Goal: Information Seeking & Learning: Find specific fact

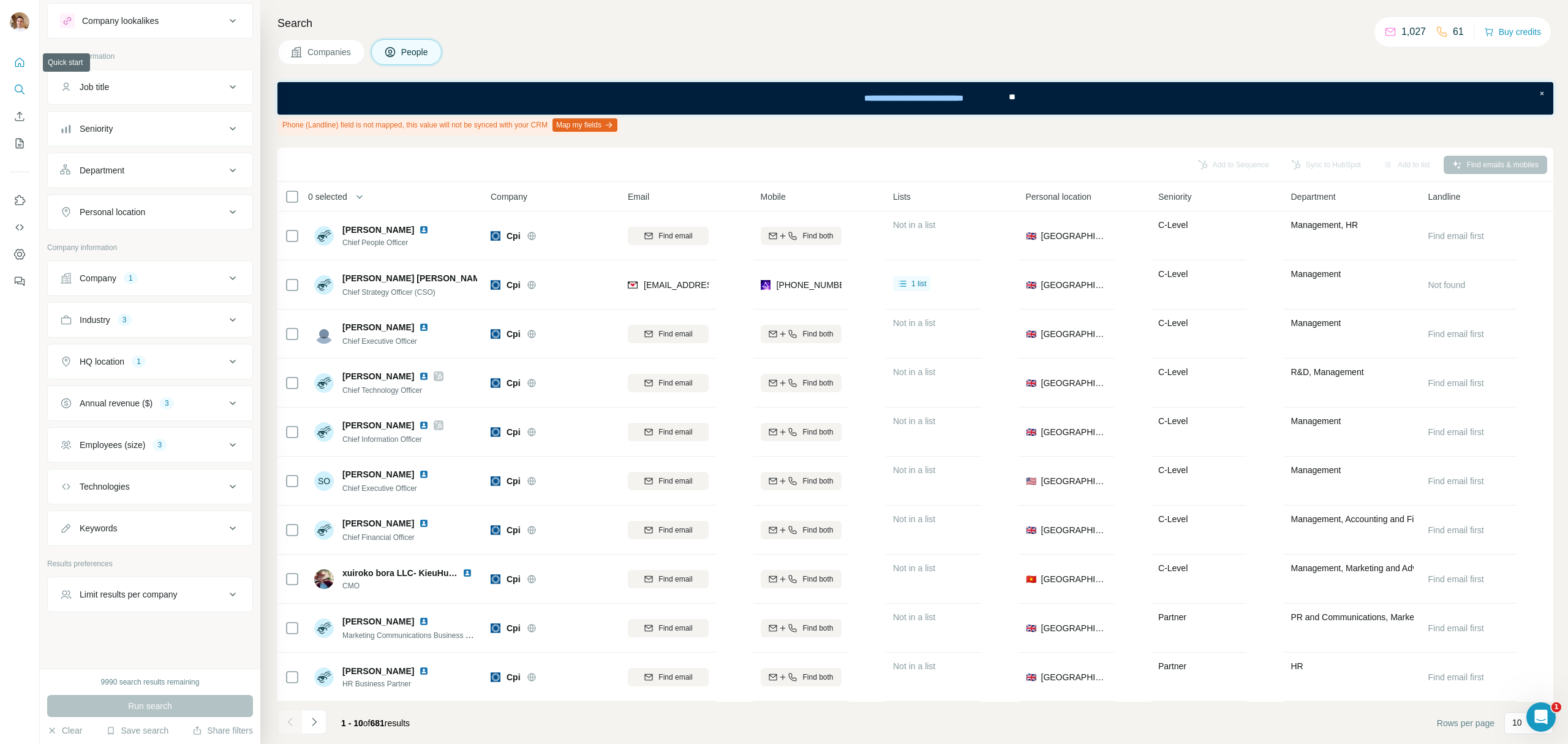
click at [12, 65] on button "Quick start" at bounding box center [19, 63] width 20 height 22
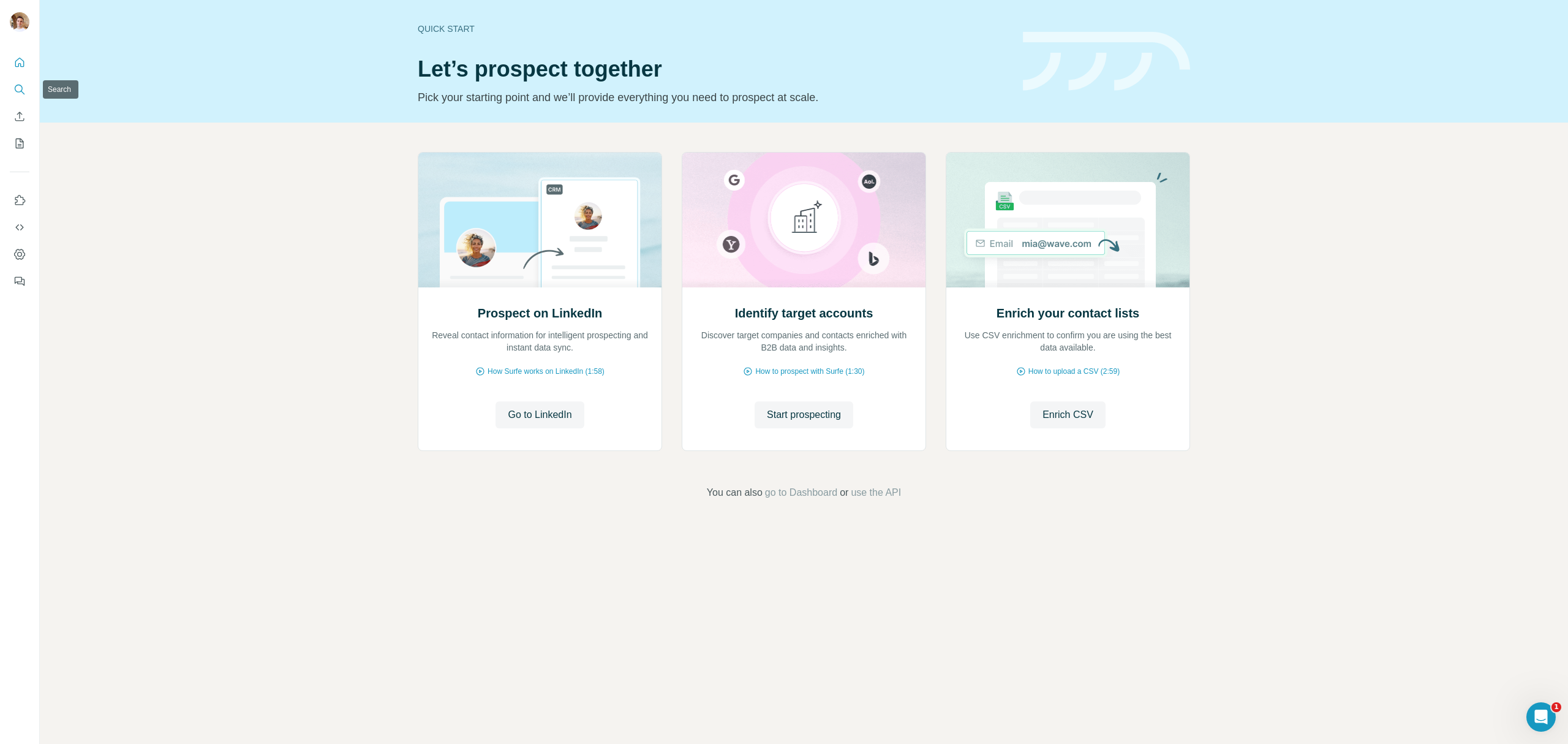
click at [16, 87] on icon "Search" at bounding box center [20, 90] width 12 height 12
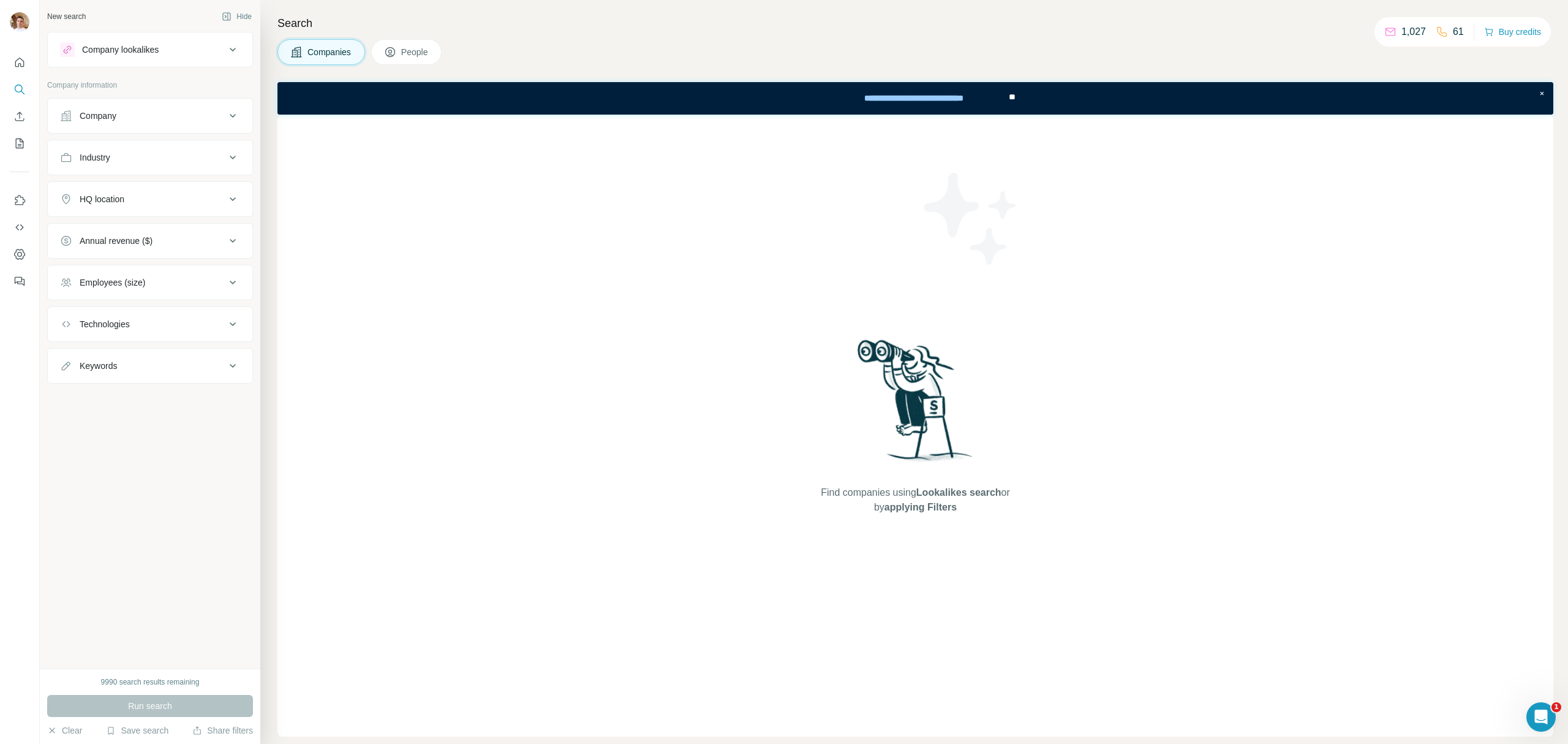
click at [121, 117] on div "Company" at bounding box center [143, 116] width 165 height 12
click at [134, 171] on input "text" at bounding box center [150, 170] width 180 height 22
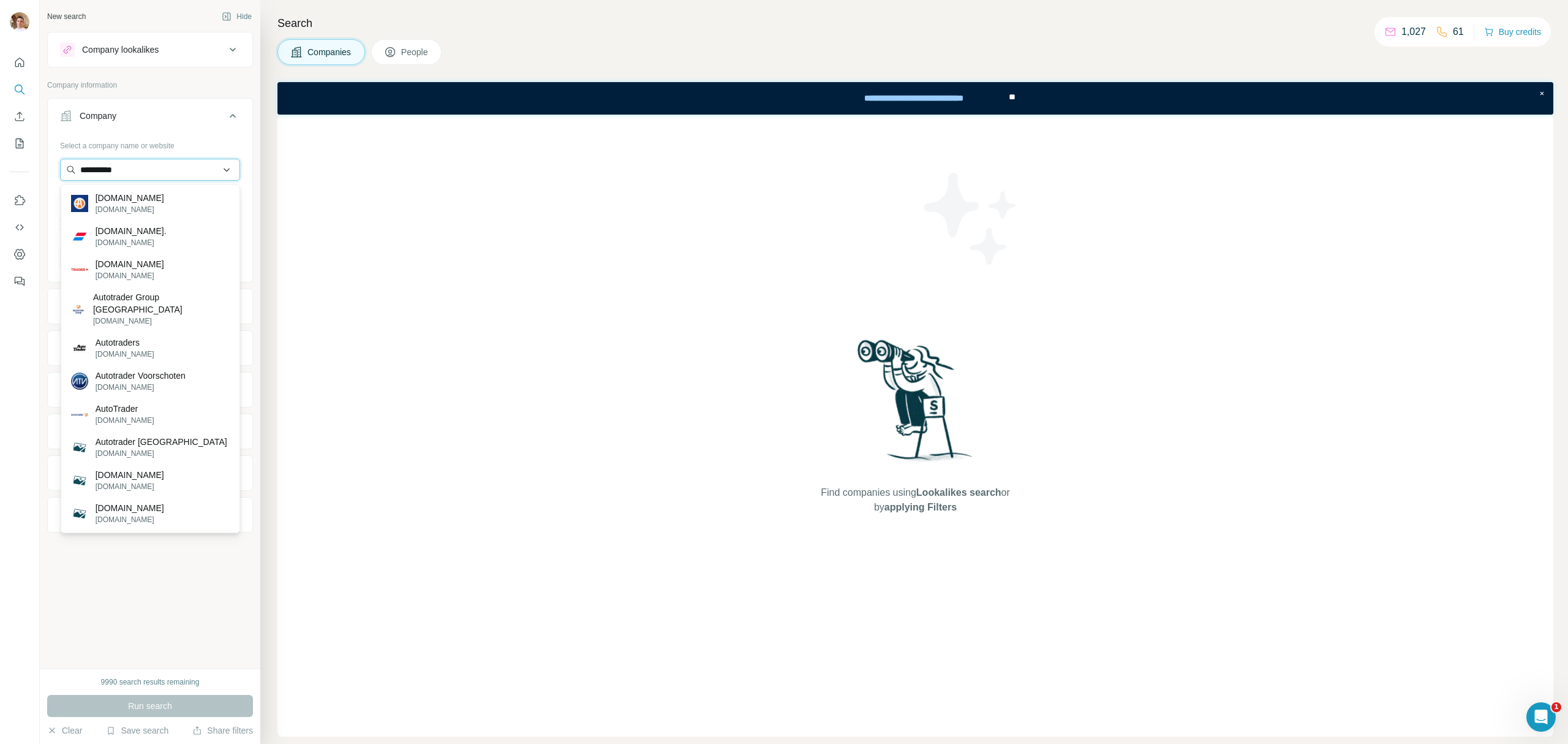
click at [98, 166] on input "**********" at bounding box center [150, 170] width 180 height 22
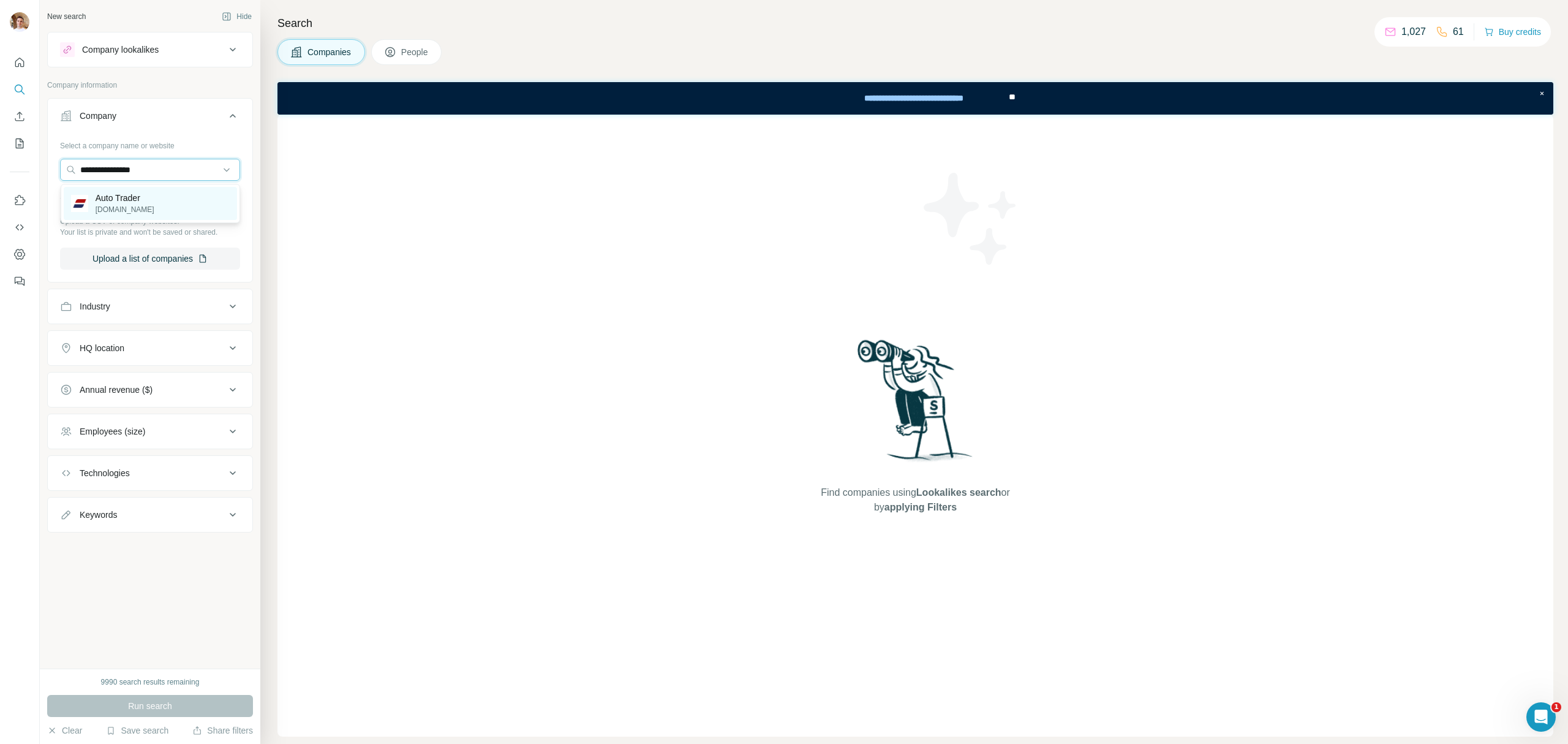
type input "**********"
click at [123, 204] on p "[DOMAIN_NAME]" at bounding box center [125, 209] width 59 height 11
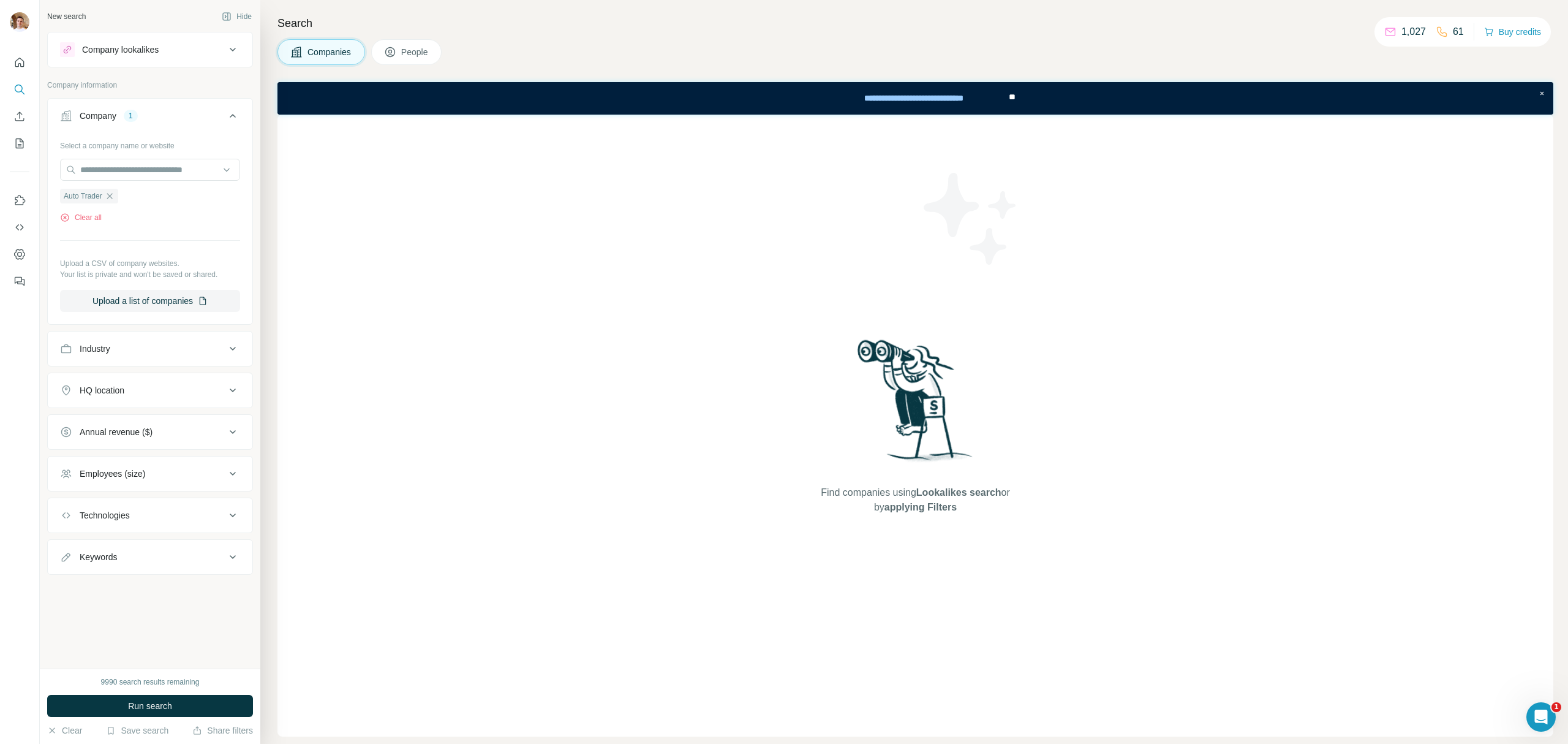
click at [169, 563] on div "Keywords" at bounding box center [143, 557] width 165 height 12
click at [135, 597] on input "text" at bounding box center [138, 588] width 156 height 22
type input "**********"
click at [184, 703] on button "Run search" at bounding box center [150, 706] width 206 height 22
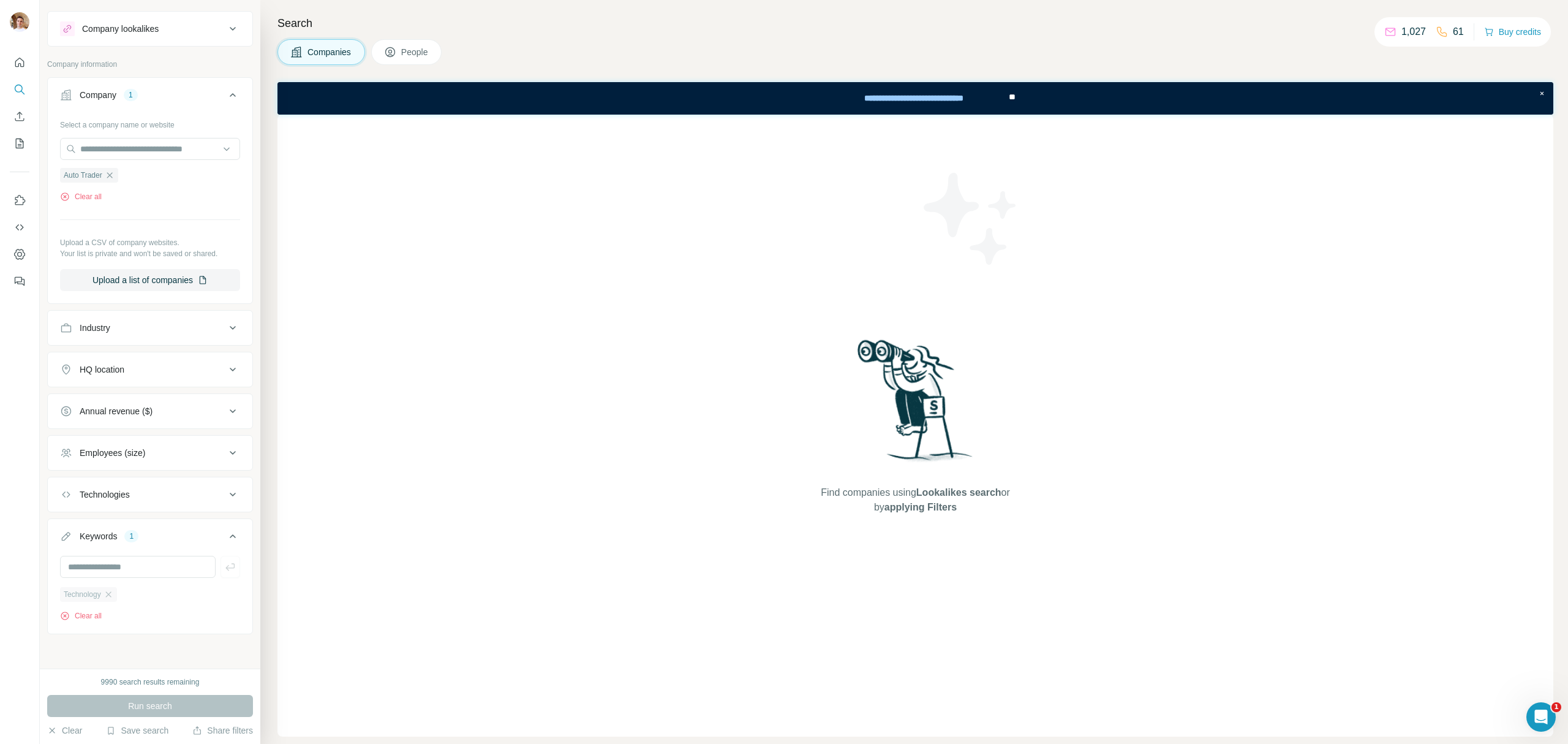
click at [105, 596] on div "Technology" at bounding box center [89, 594] width 57 height 15
click at [111, 597] on icon "button" at bounding box center [108, 594] width 5 height 5
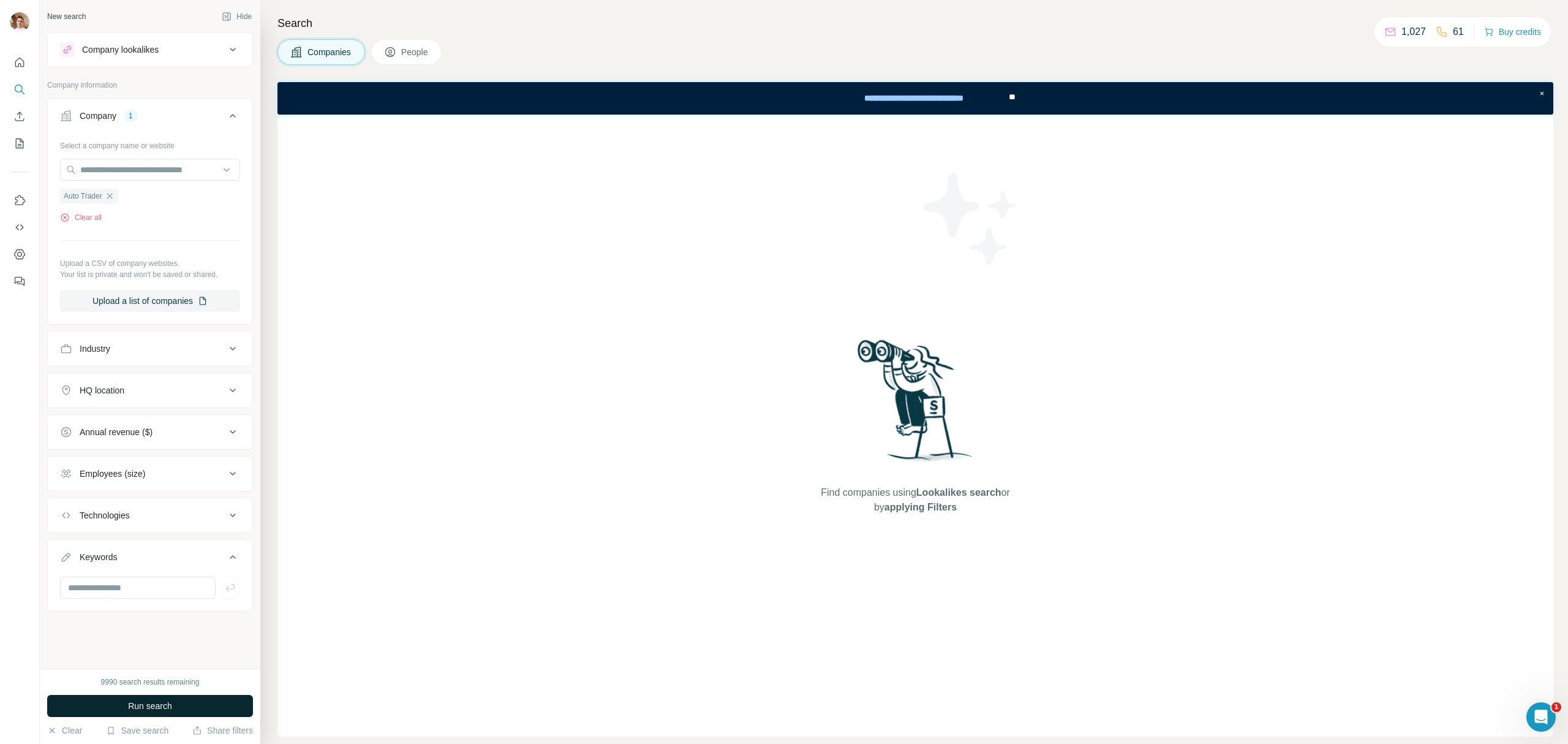
click at [165, 706] on span "Run search" at bounding box center [150, 706] width 44 height 12
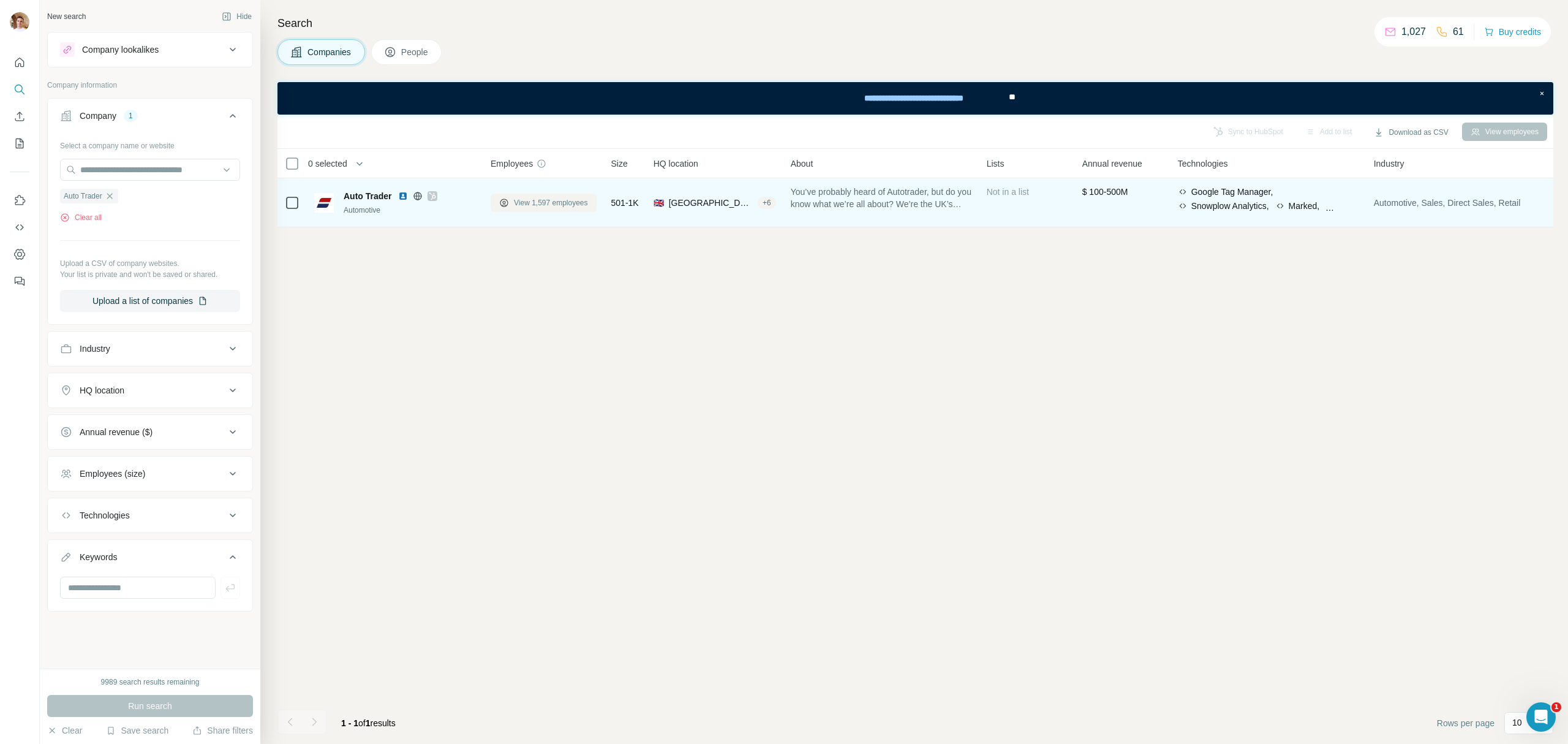
click at [520, 204] on span "View 1,597 employees" at bounding box center [551, 203] width 74 height 11
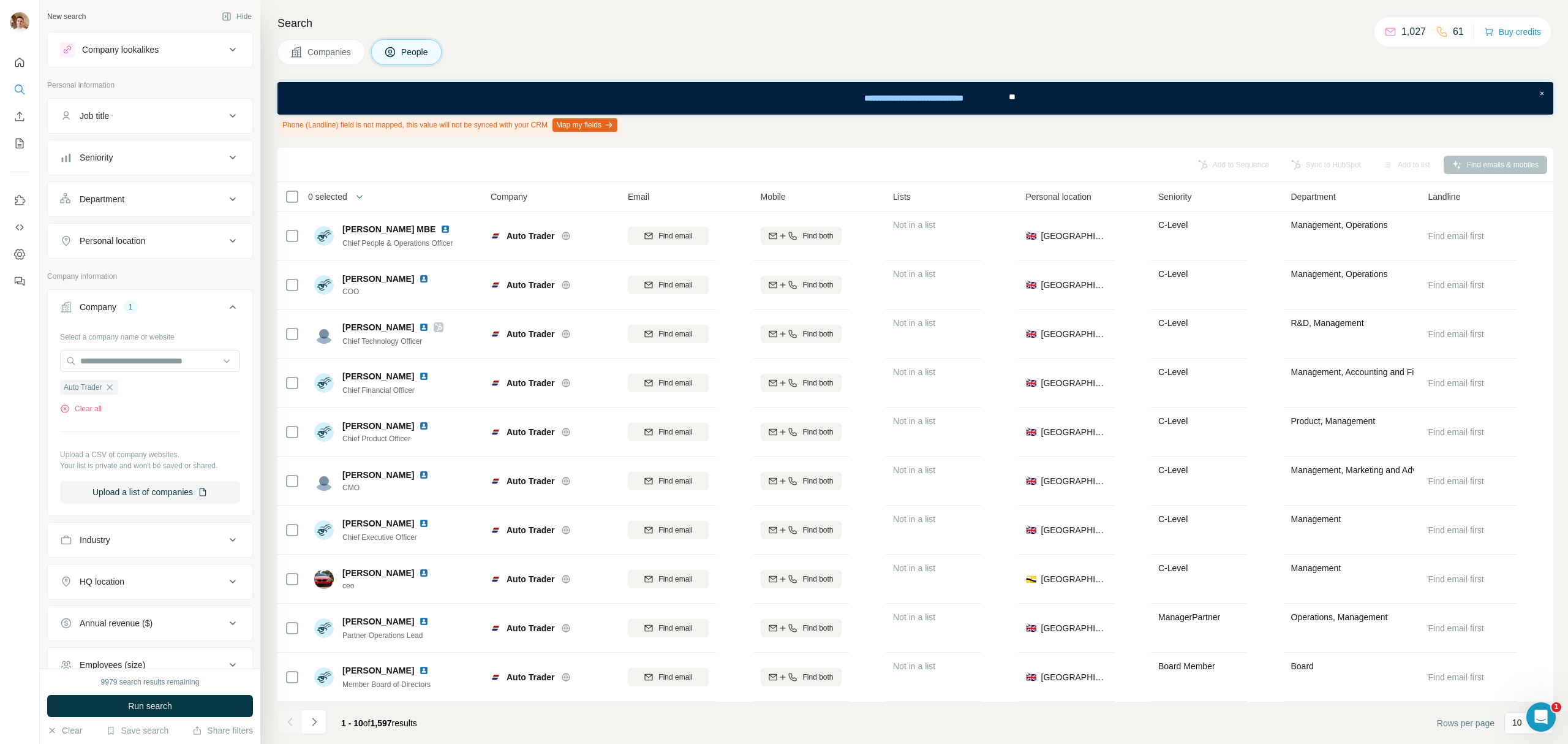
click at [211, 116] on div "Job title" at bounding box center [143, 116] width 165 height 12
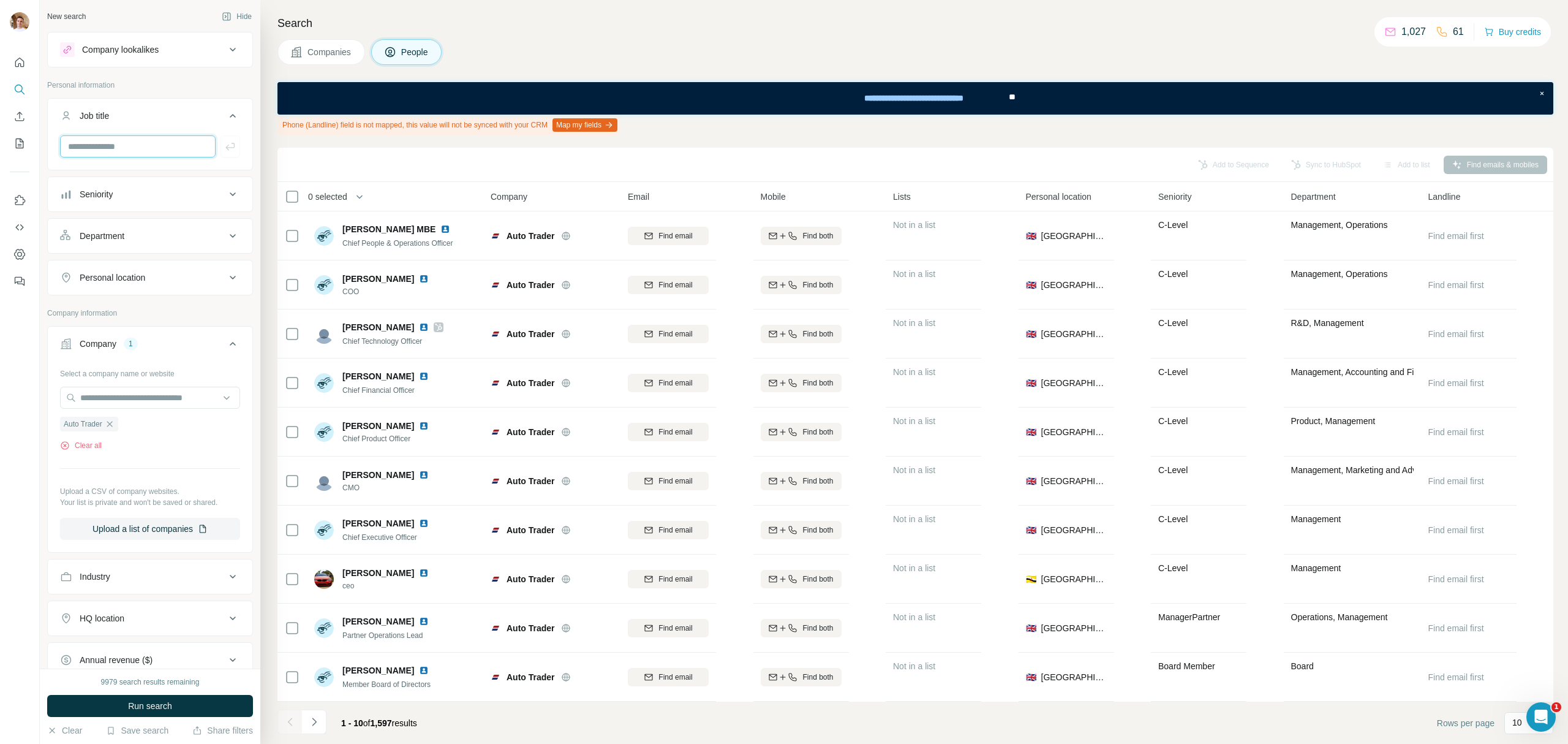
click at [116, 153] on input "text" at bounding box center [138, 147] width 156 height 22
type input "**********"
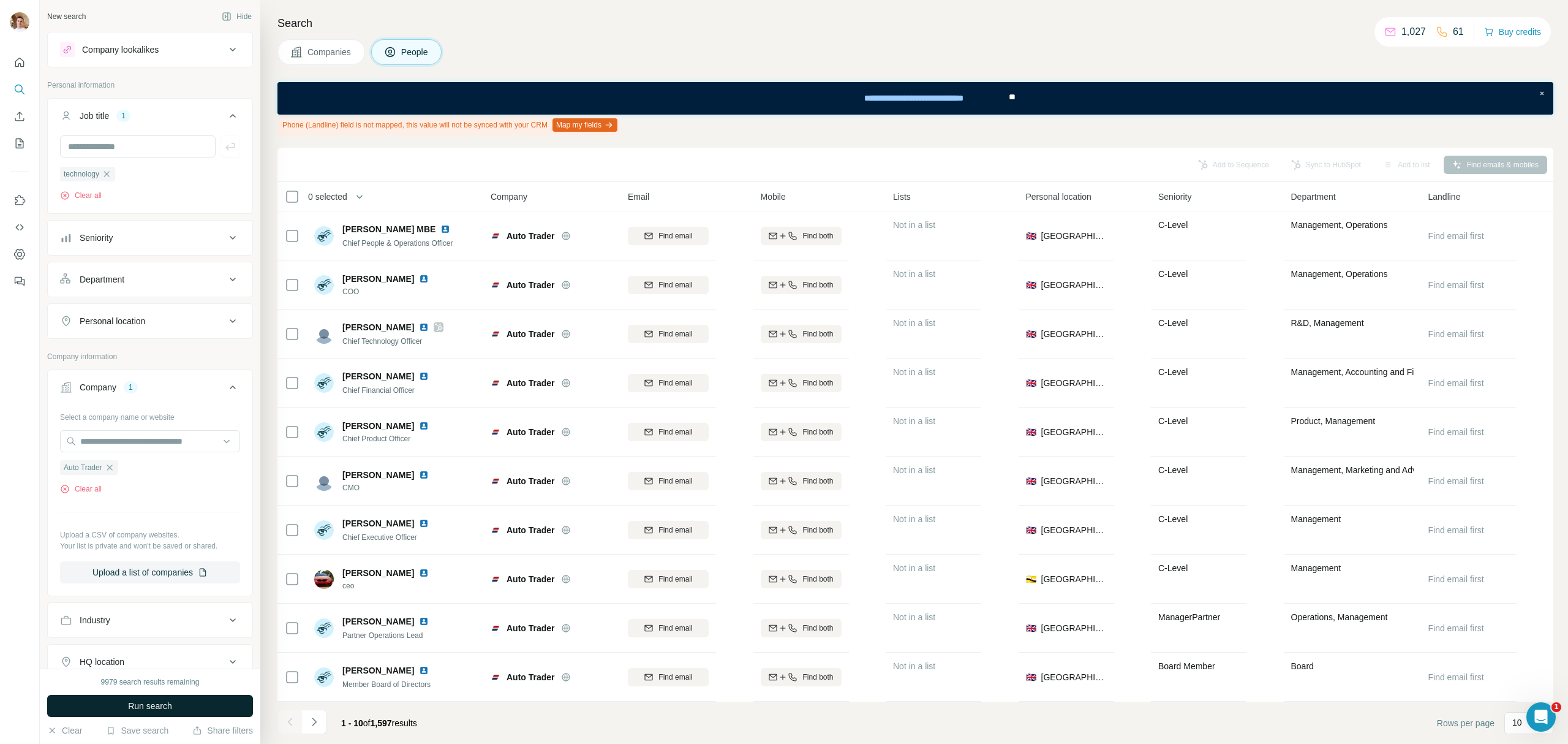
click at [174, 713] on button "Run search" at bounding box center [150, 706] width 206 height 22
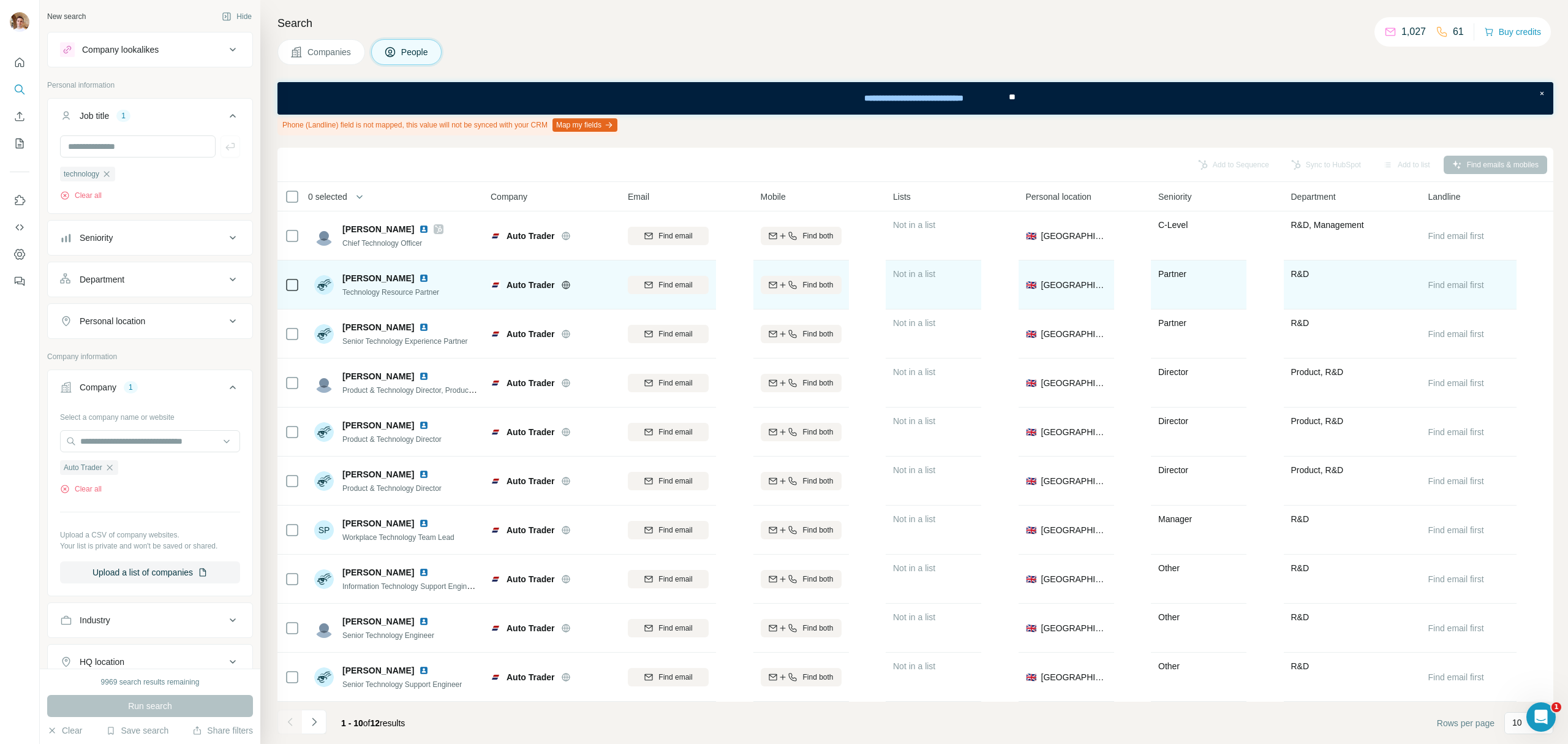
scroll to position [8, 0]
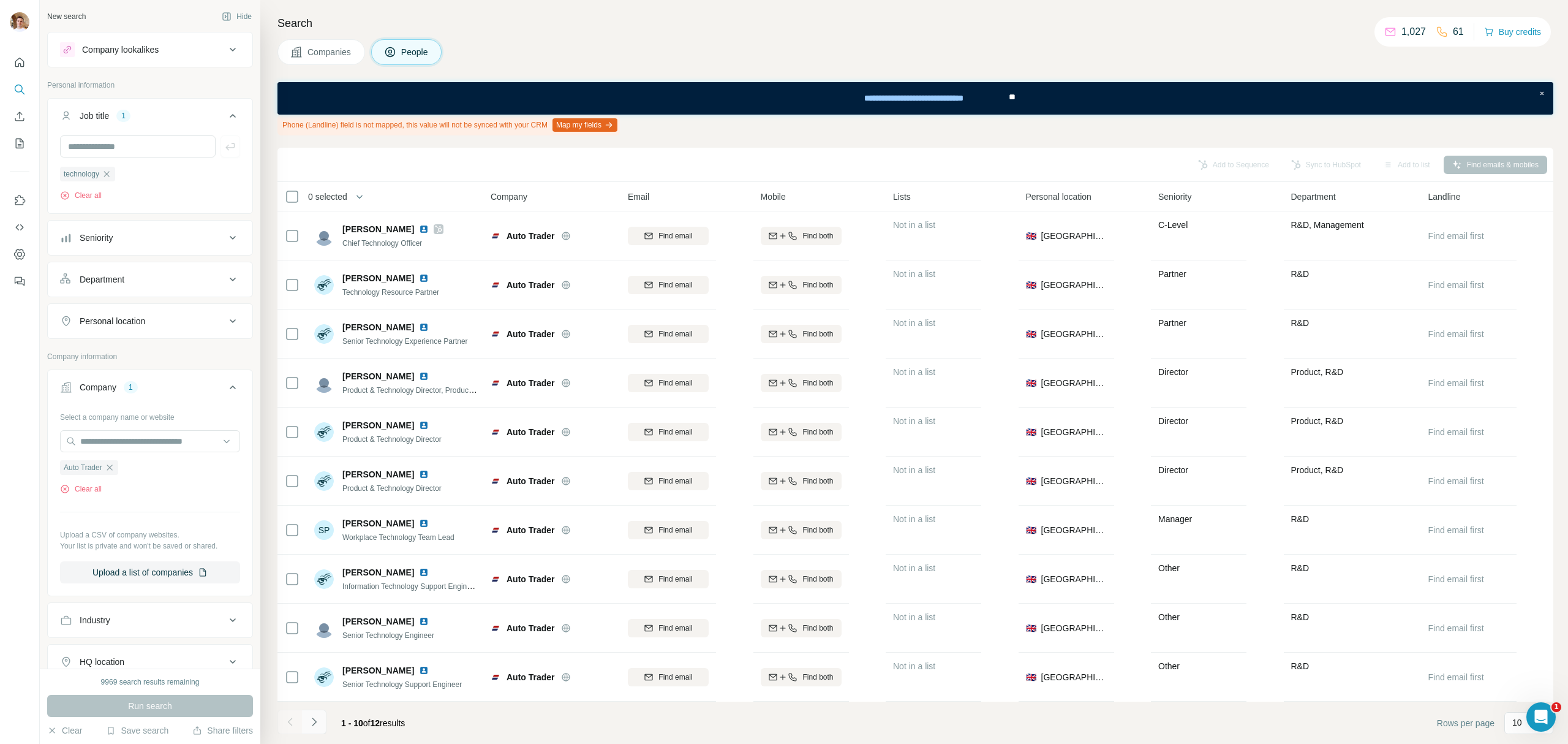
click at [312, 717] on icon "Navigate to next page" at bounding box center [314, 722] width 12 height 12
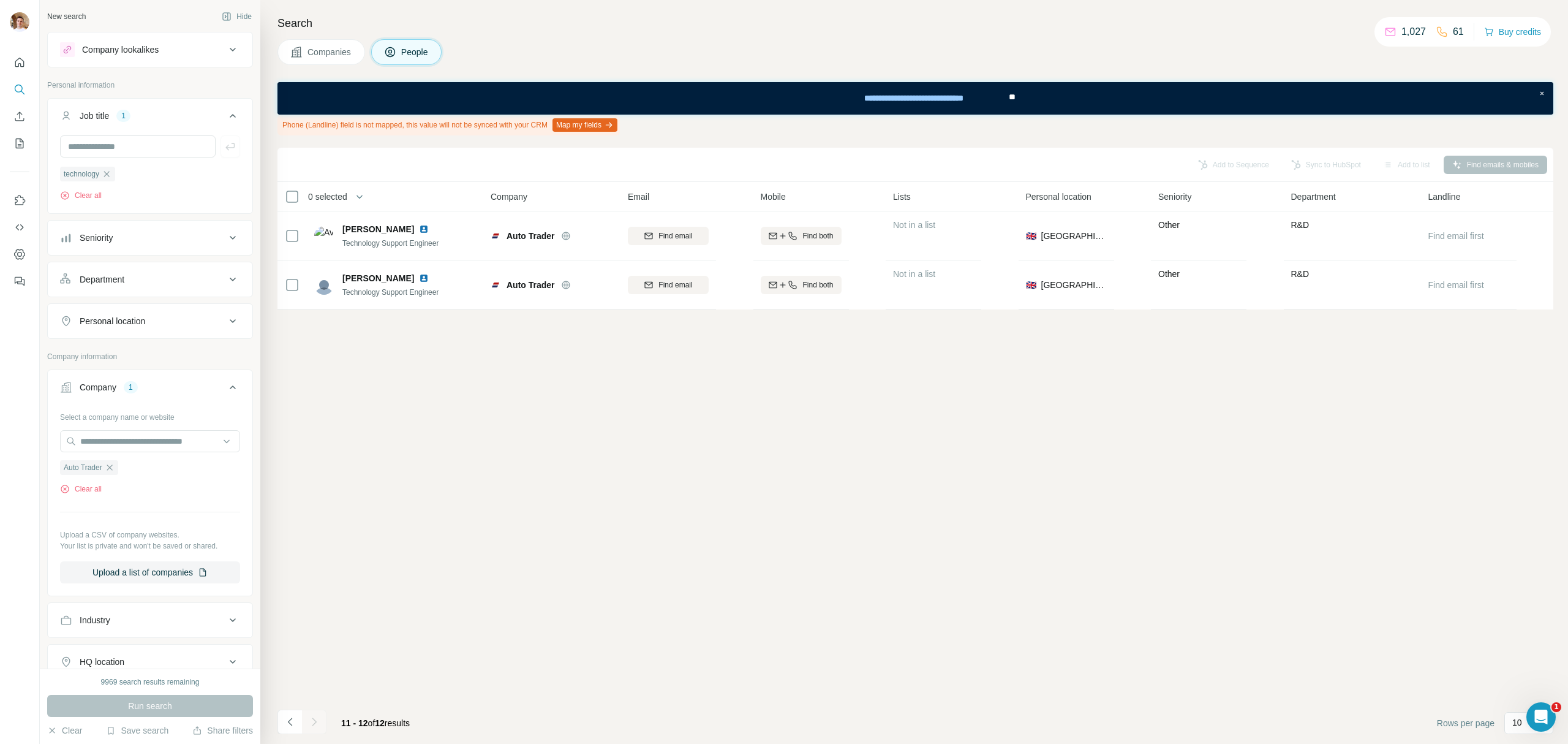
scroll to position [0, 0]
click at [290, 722] on icon "Navigate to previous page" at bounding box center [290, 722] width 12 height 12
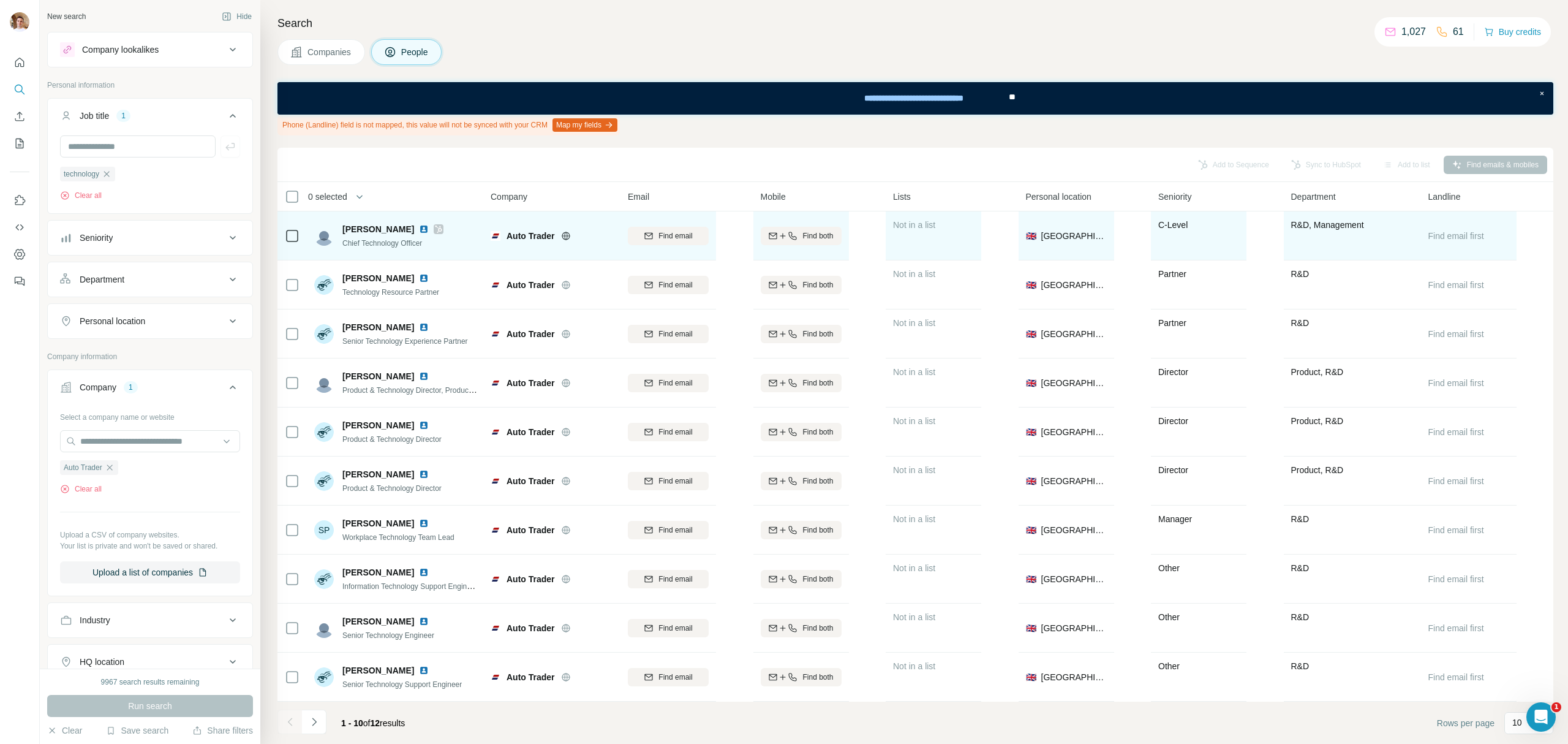
click at [419, 228] on img at bounding box center [423, 228] width 9 height 9
